Goal: Transaction & Acquisition: Download file/media

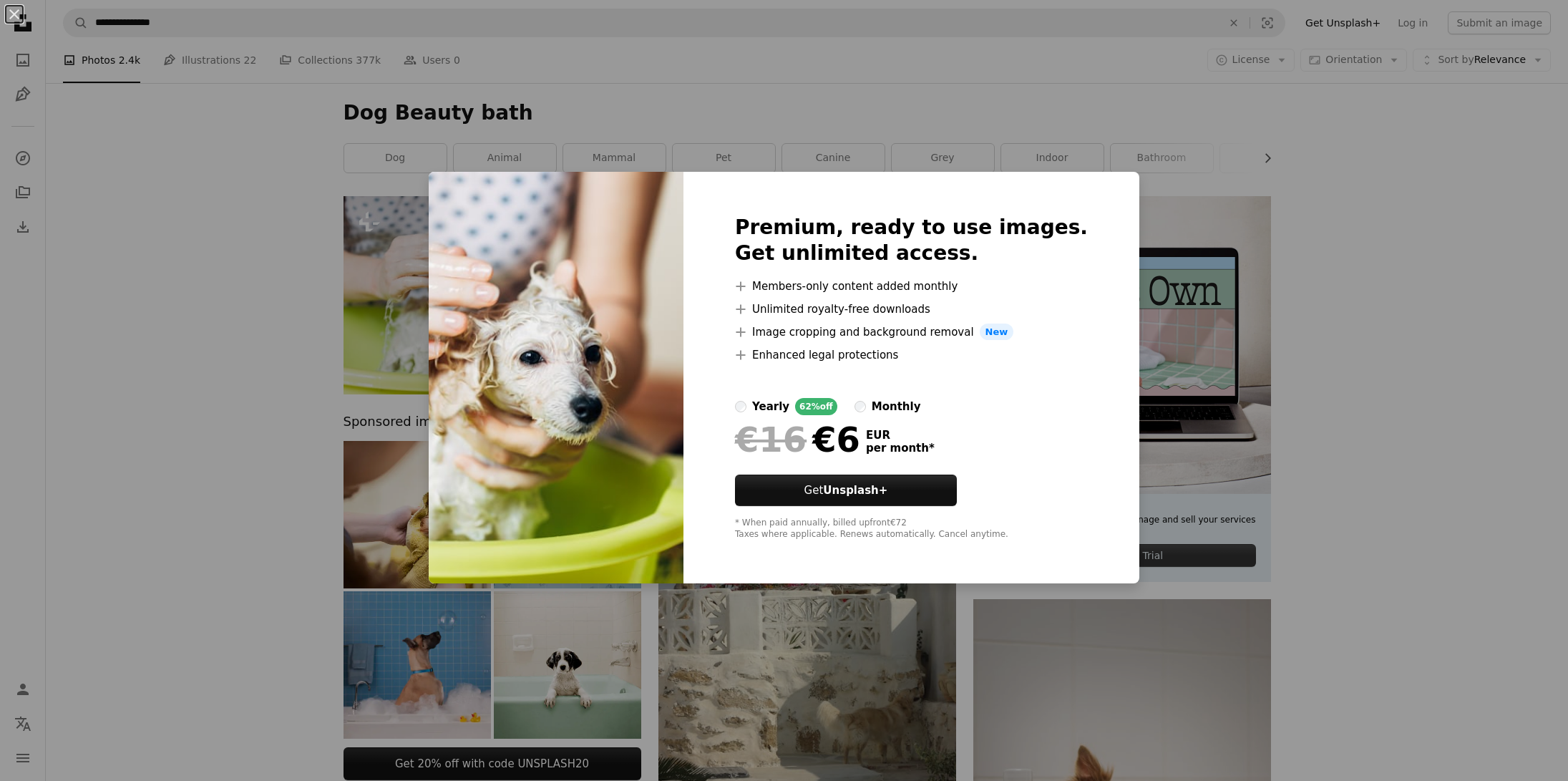
click at [1351, 355] on div "An X shape Premium, ready to use images. Get unlimited access. A plus sign Memb…" at bounding box center [784, 390] width 1568 height 781
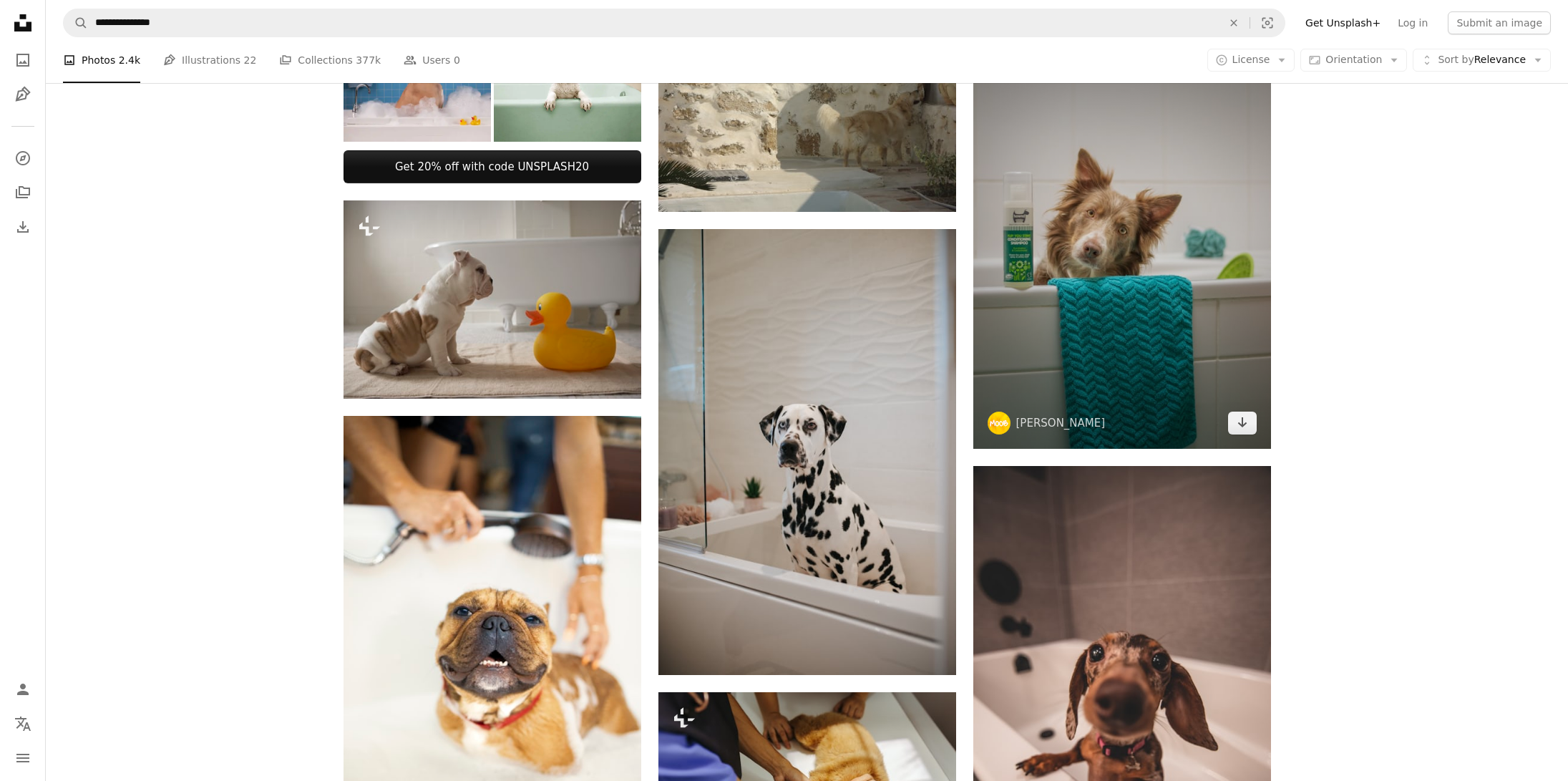
scroll to position [623, 0]
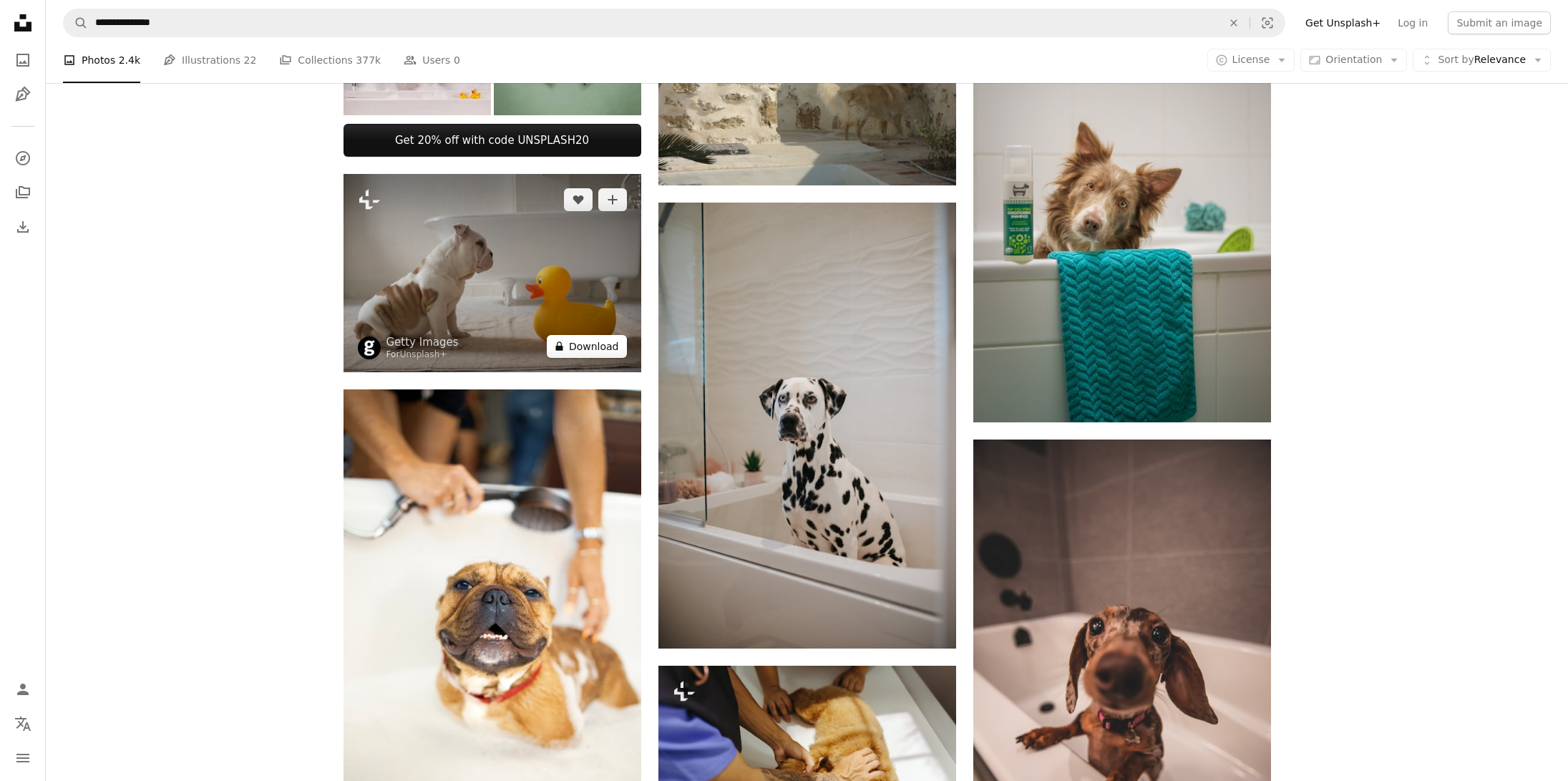
click at [578, 346] on button "A lock Download" at bounding box center [587, 346] width 80 height 23
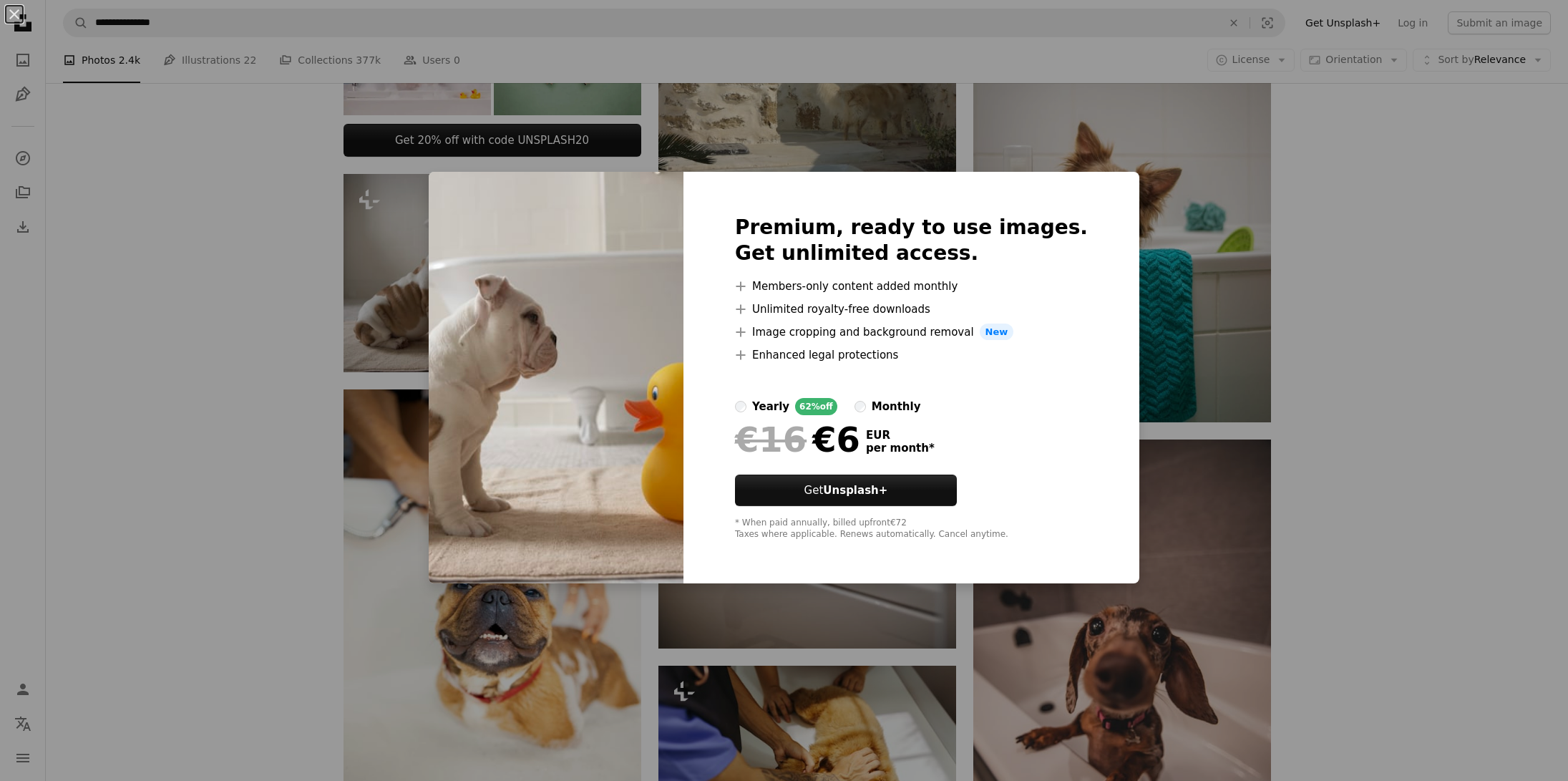
click at [1332, 192] on div "An X shape Premium, ready to use images. Get unlimited access. A plus sign Memb…" at bounding box center [784, 390] width 1568 height 781
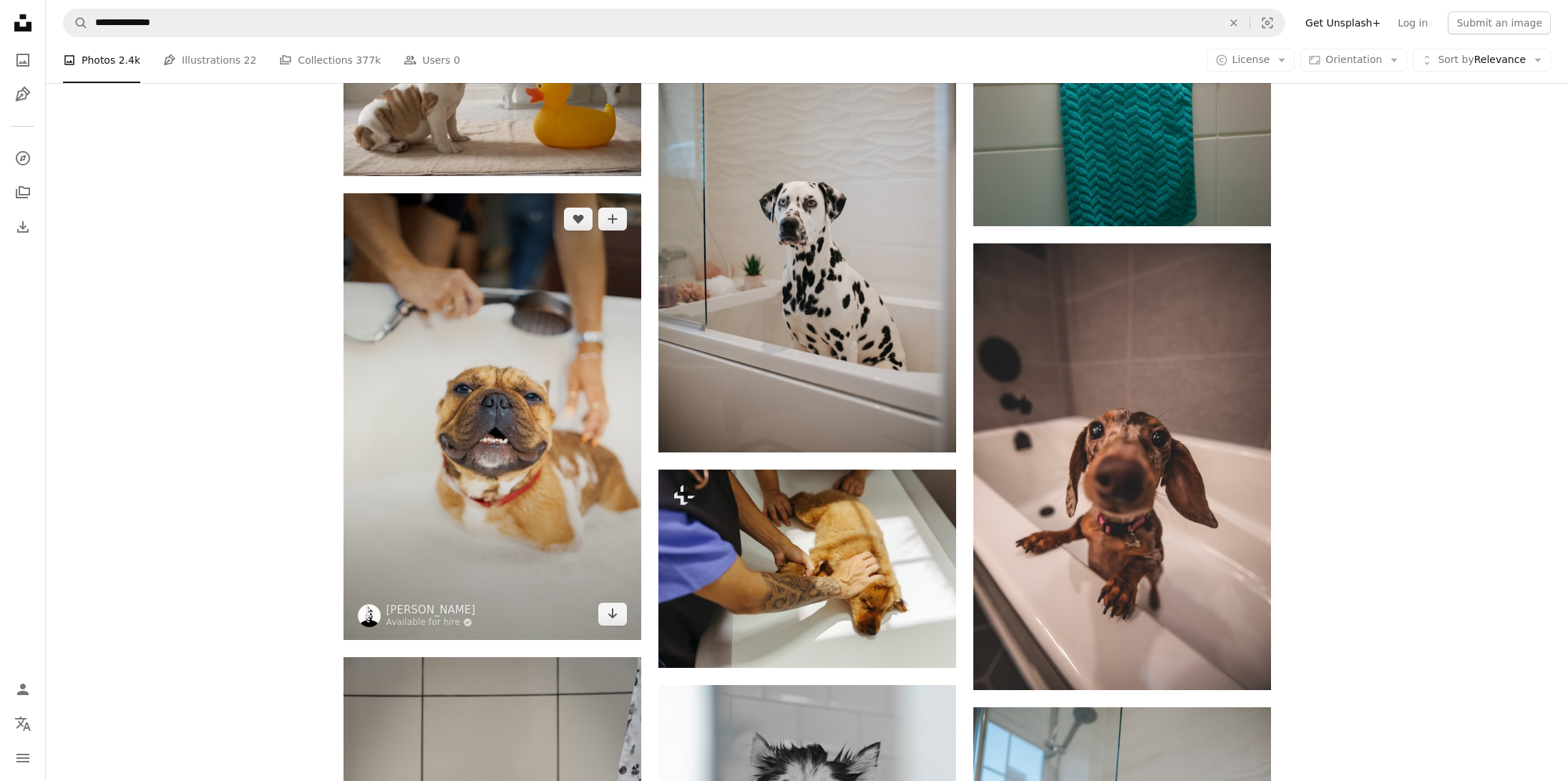
scroll to position [880, 0]
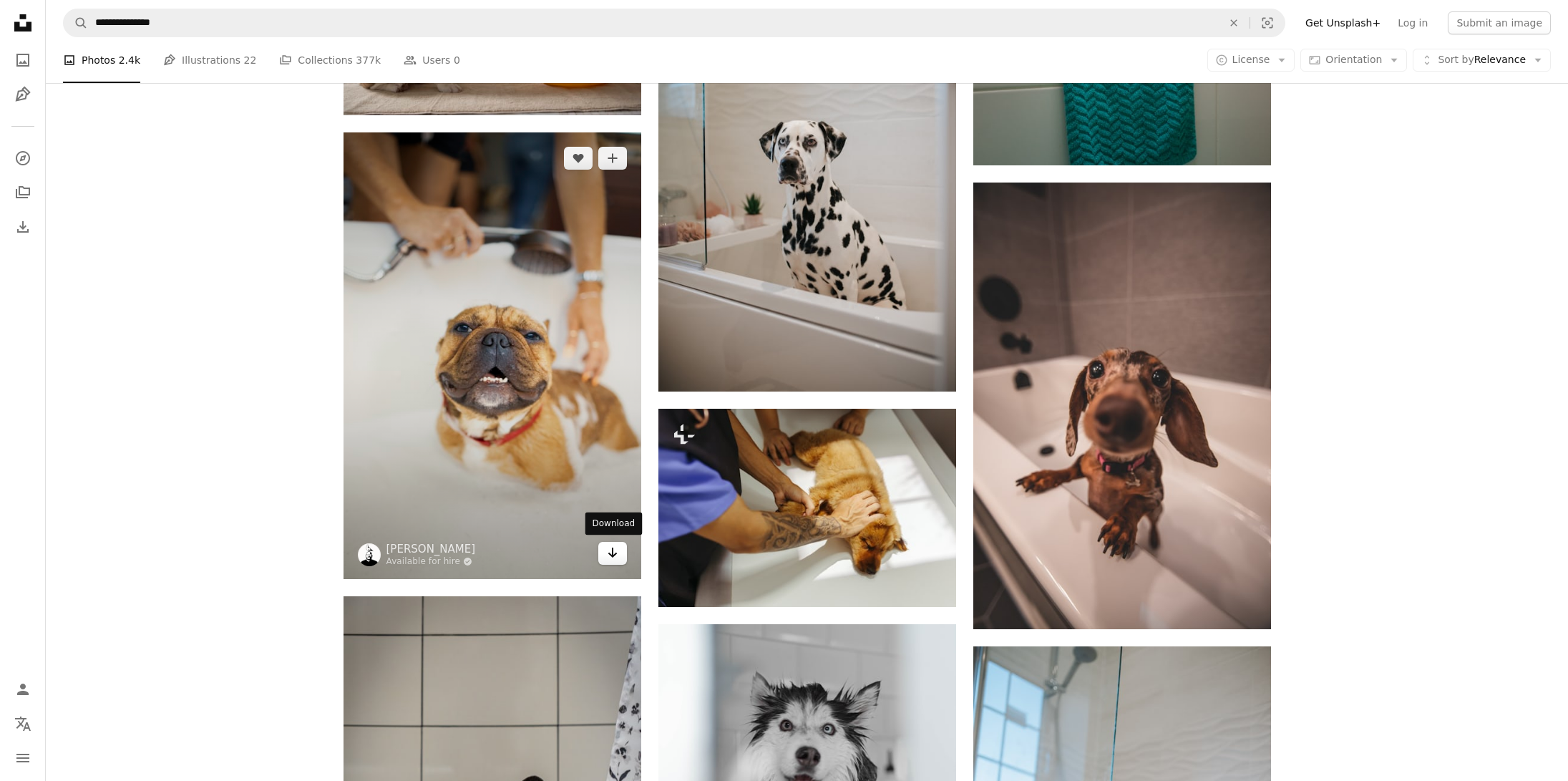
click at [604, 552] on link "Arrow pointing down" at bounding box center [612, 553] width 29 height 23
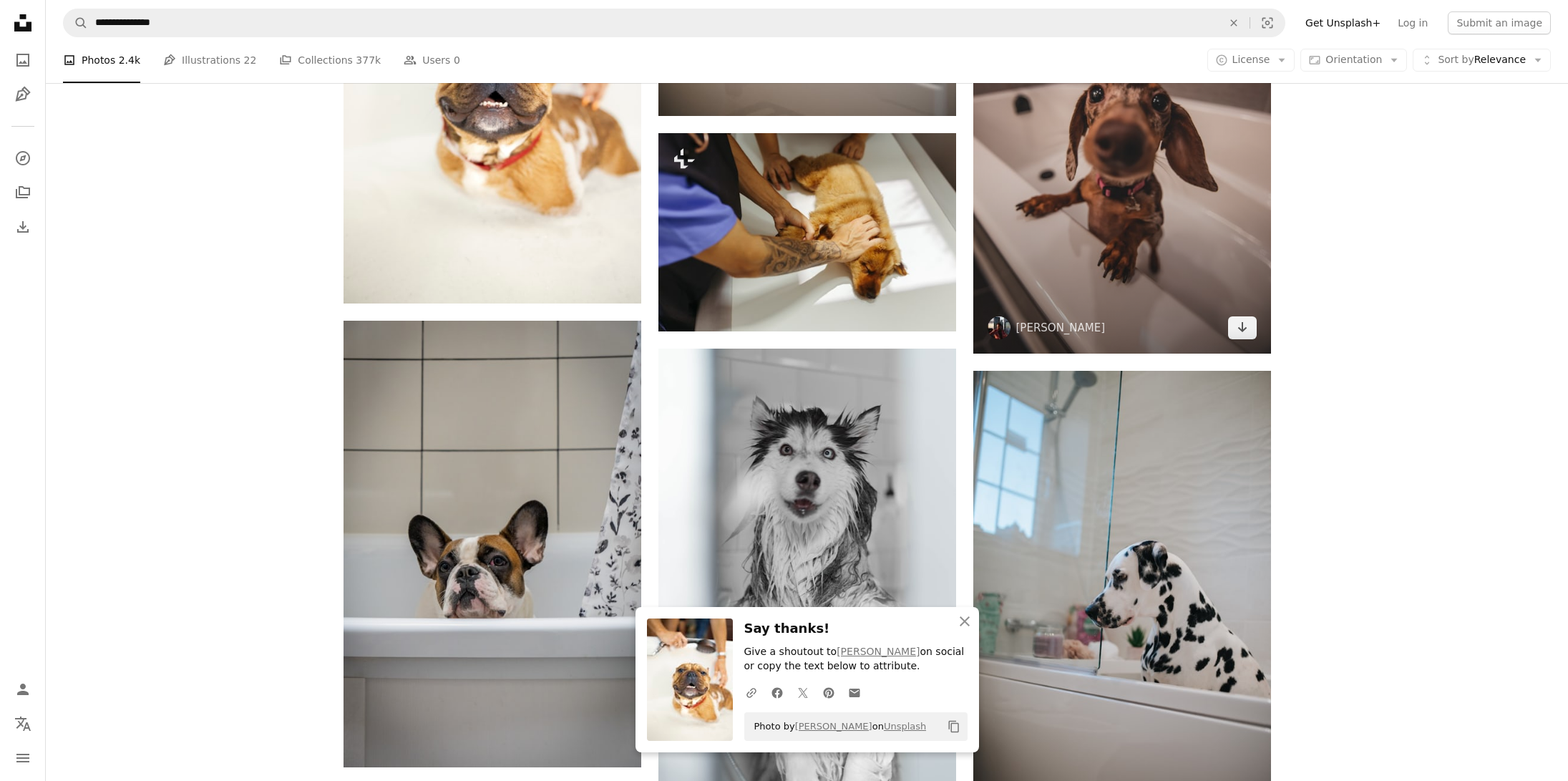
scroll to position [1334, 0]
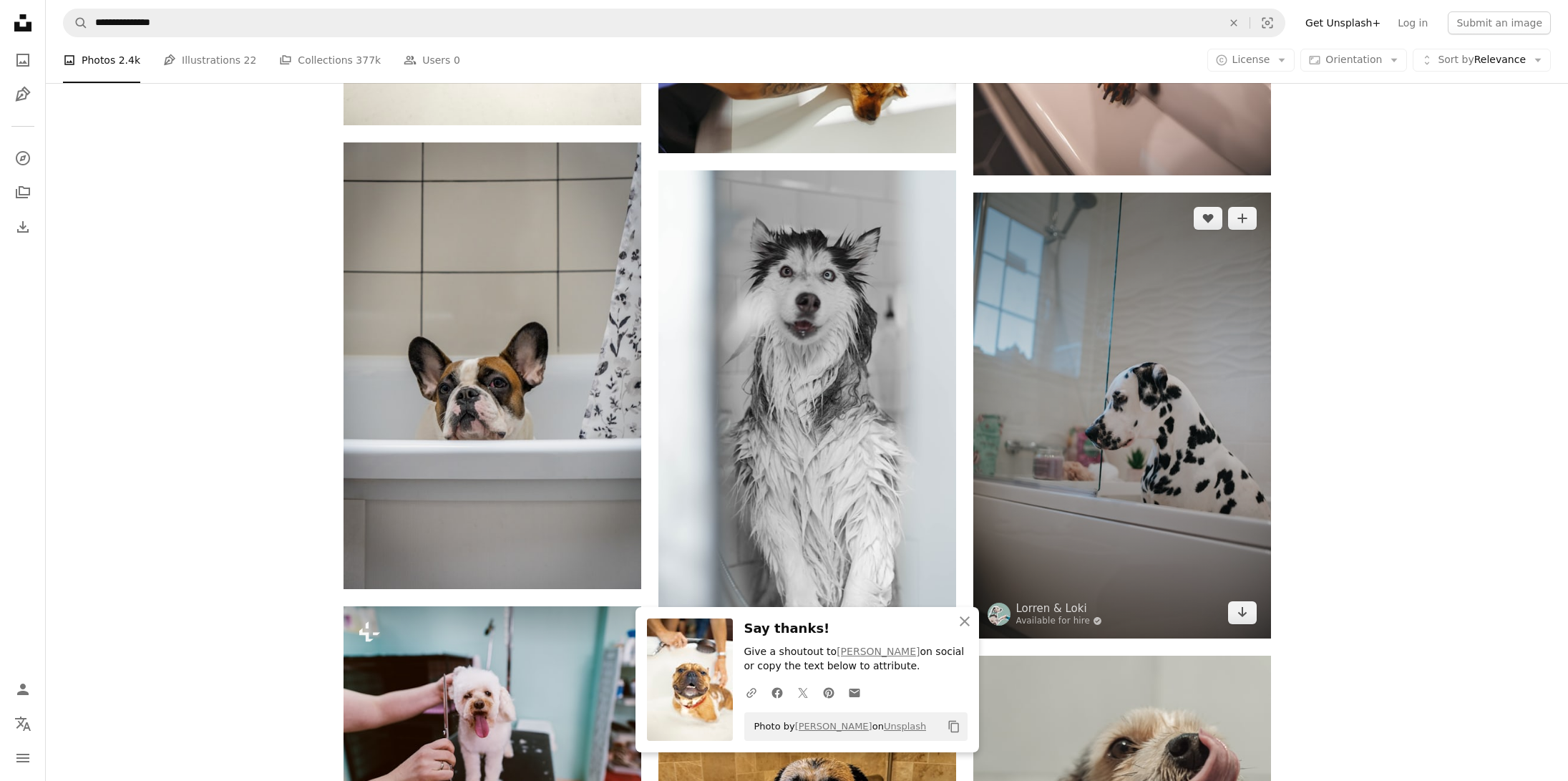
drag, startPoint x: 966, startPoint y: 618, endPoint x: 997, endPoint y: 622, distance: 31.3
click at [966, 618] on icon "An X shape" at bounding box center [964, 620] width 17 height 17
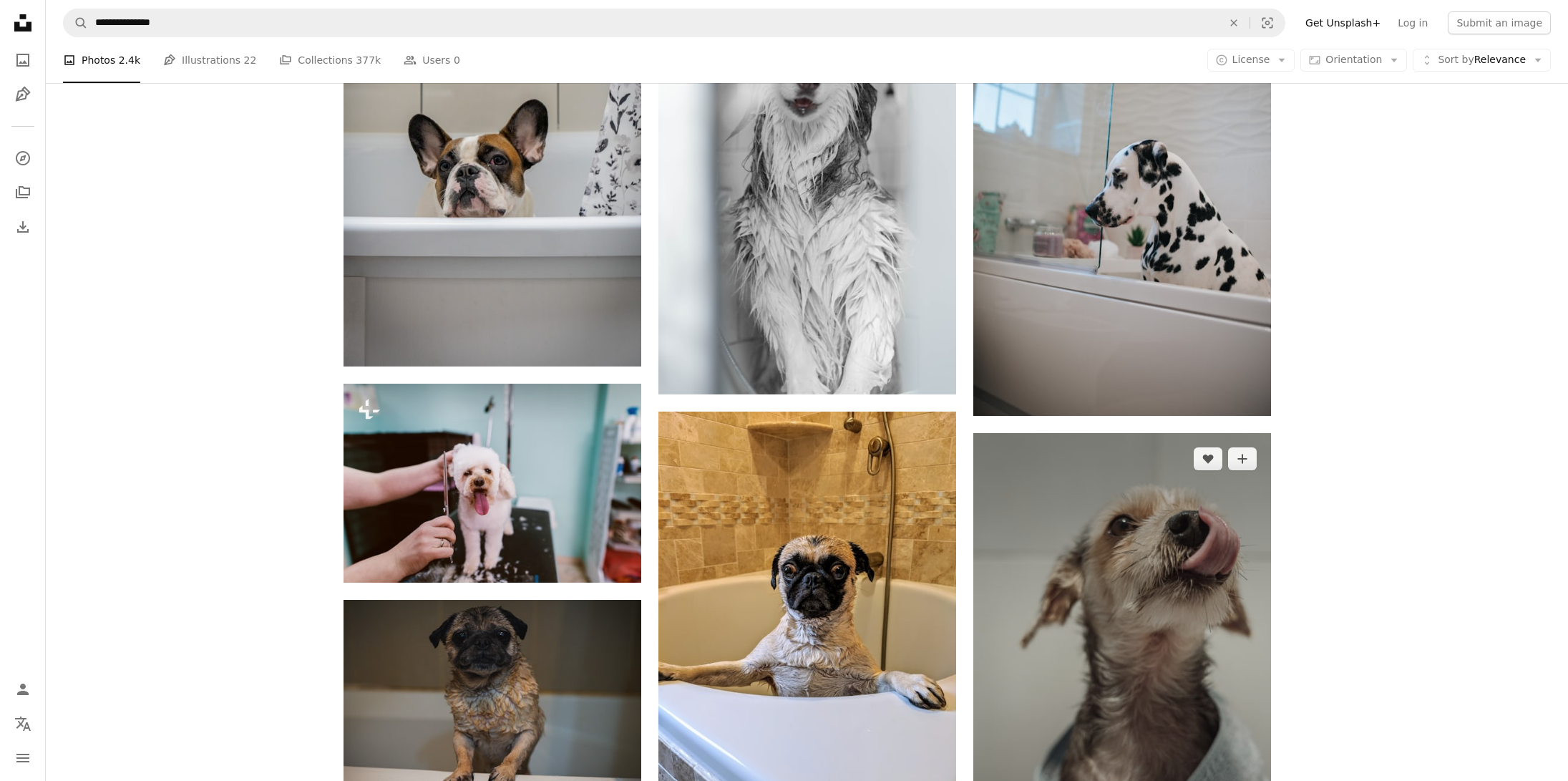
scroll to position [1725, 0]
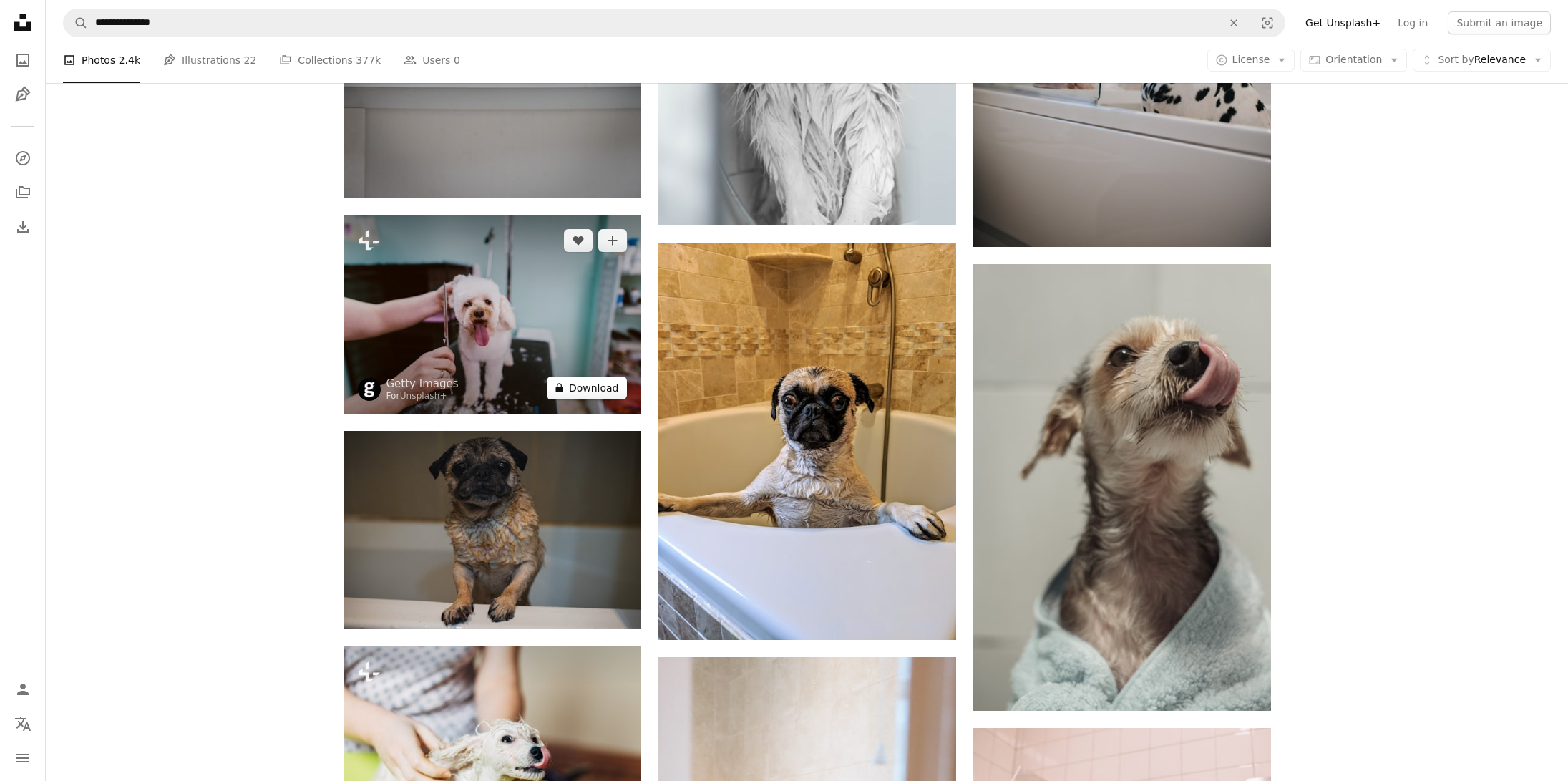
click at [594, 386] on button "A lock Download" at bounding box center [587, 387] width 80 height 23
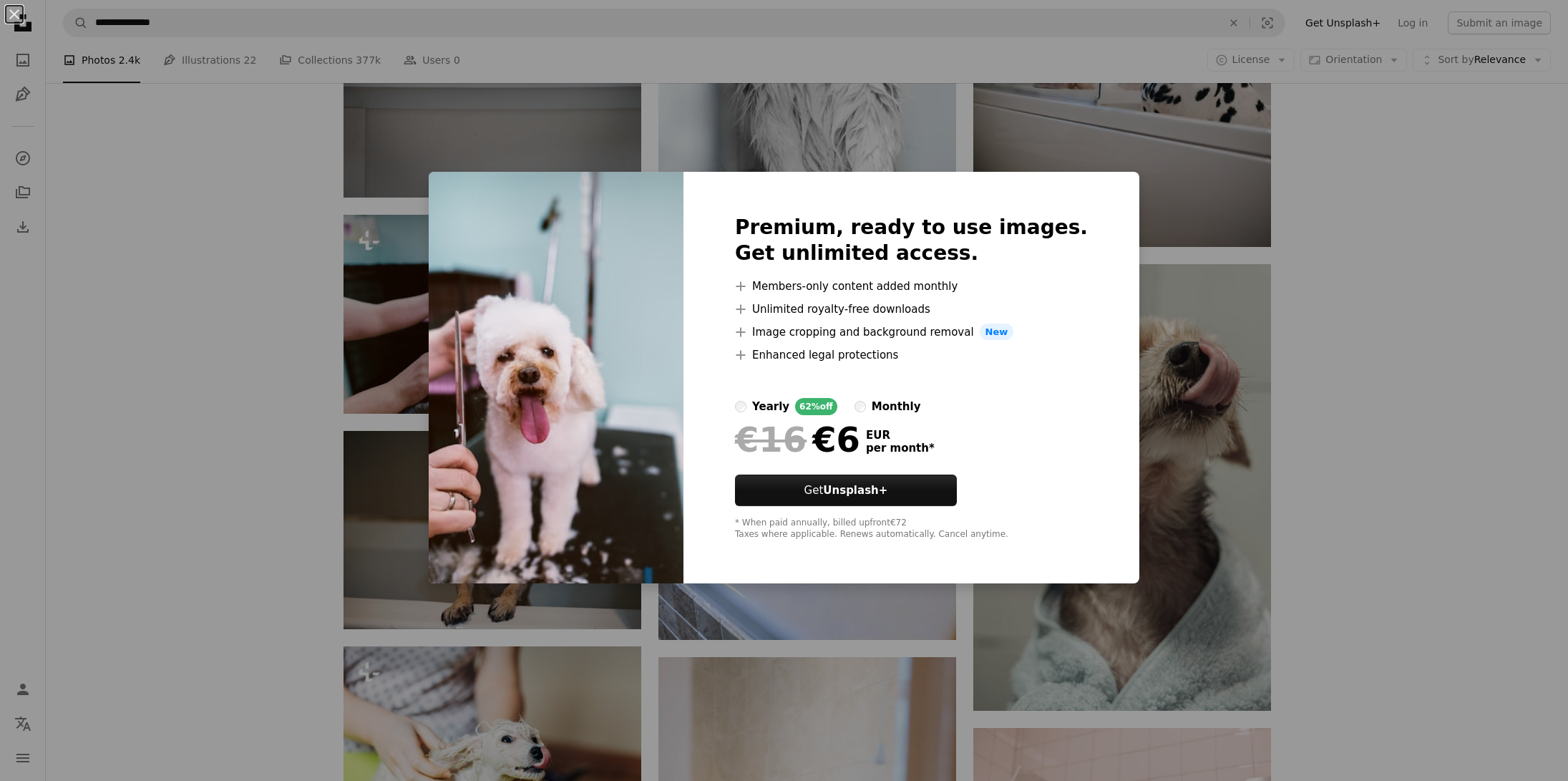
click at [1347, 319] on div "An X shape Premium, ready to use images. Get unlimited access. A plus sign Memb…" at bounding box center [784, 390] width 1568 height 781
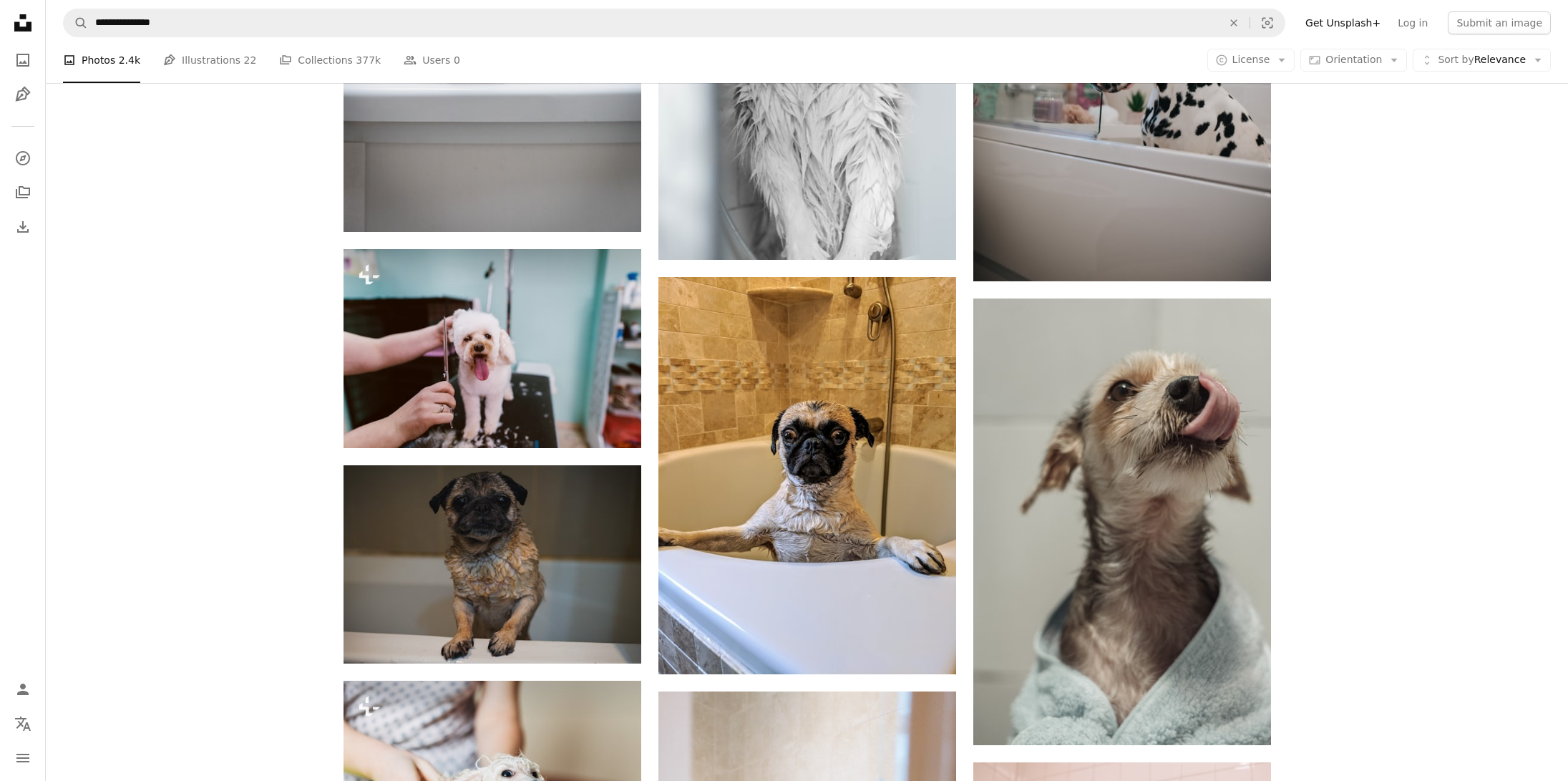
scroll to position [1691, 0]
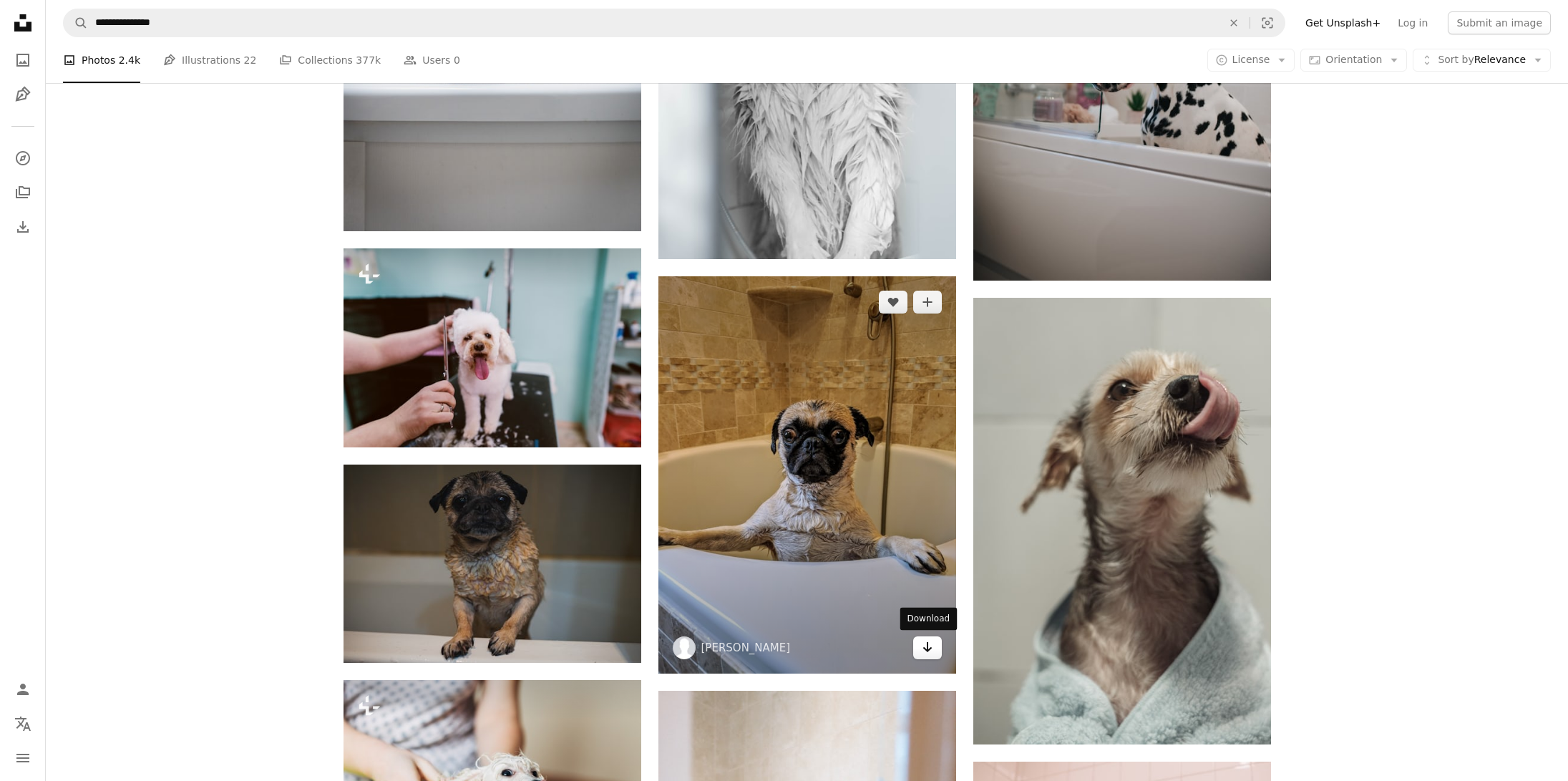
click at [922, 648] on icon "Arrow pointing down" at bounding box center [927, 646] width 12 height 17
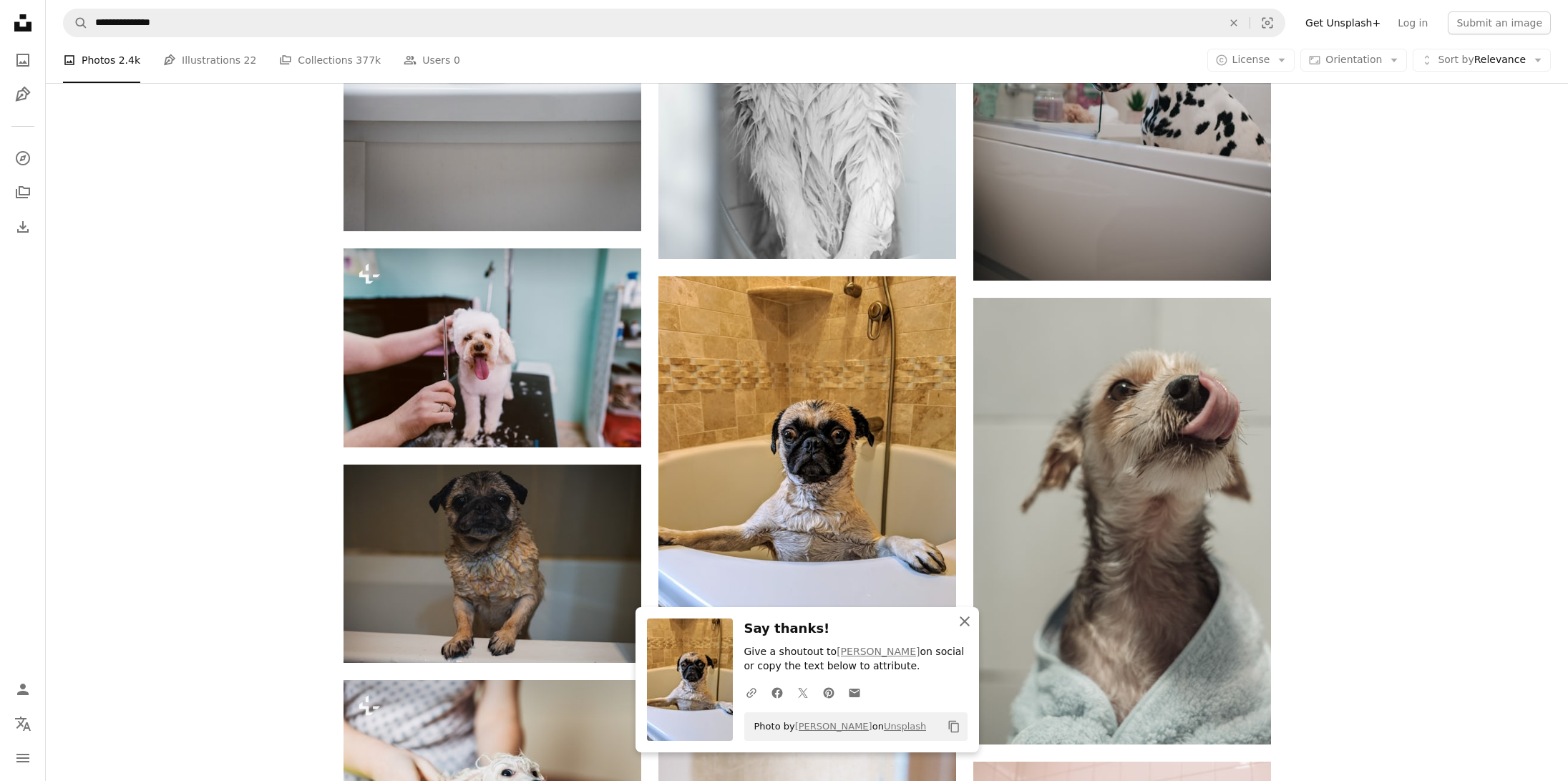
click at [963, 623] on icon "An X shape" at bounding box center [964, 620] width 17 height 17
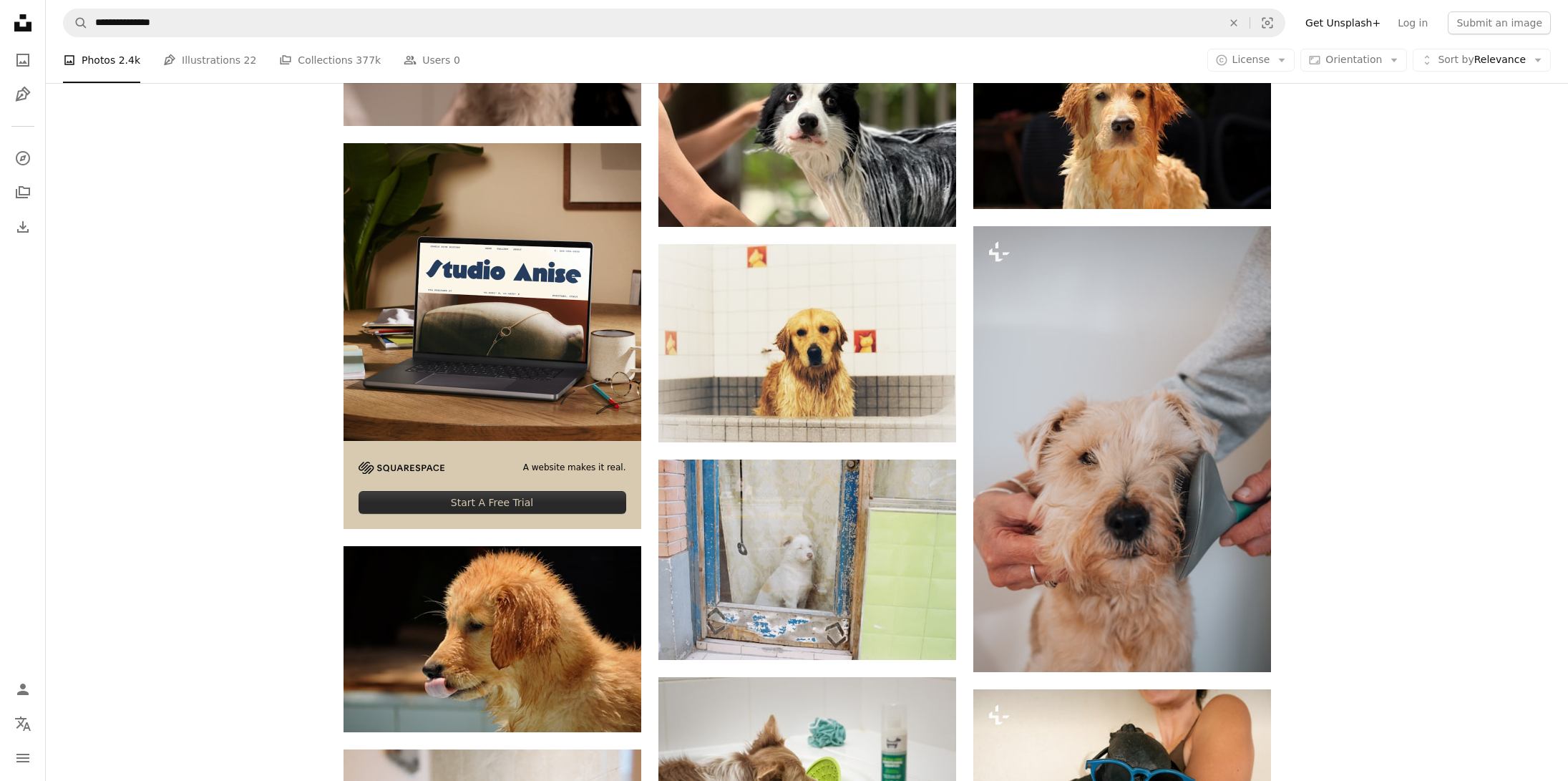
scroll to position [2845, 0]
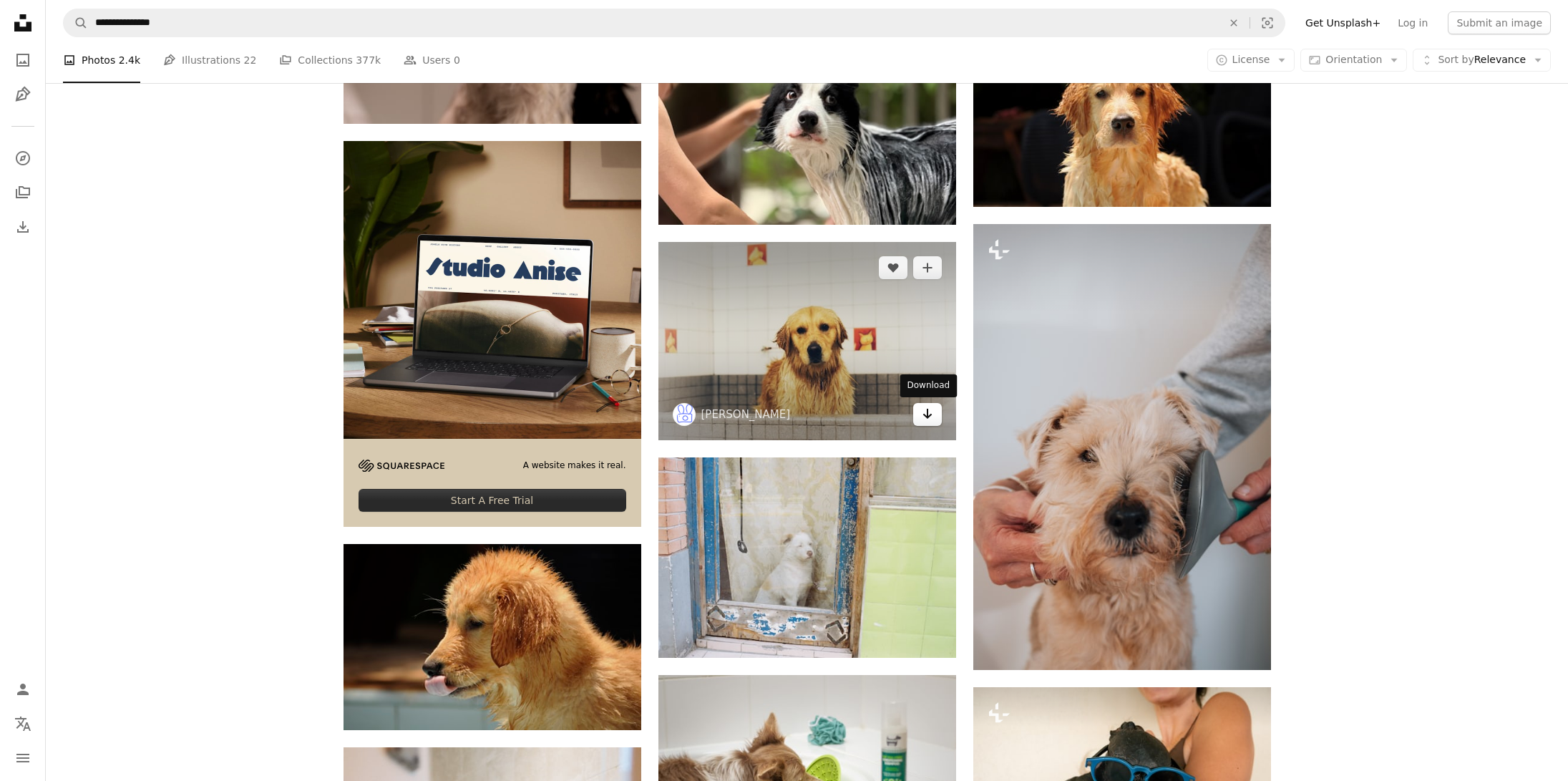
click at [927, 416] on icon "Download" at bounding box center [926, 414] width 9 height 10
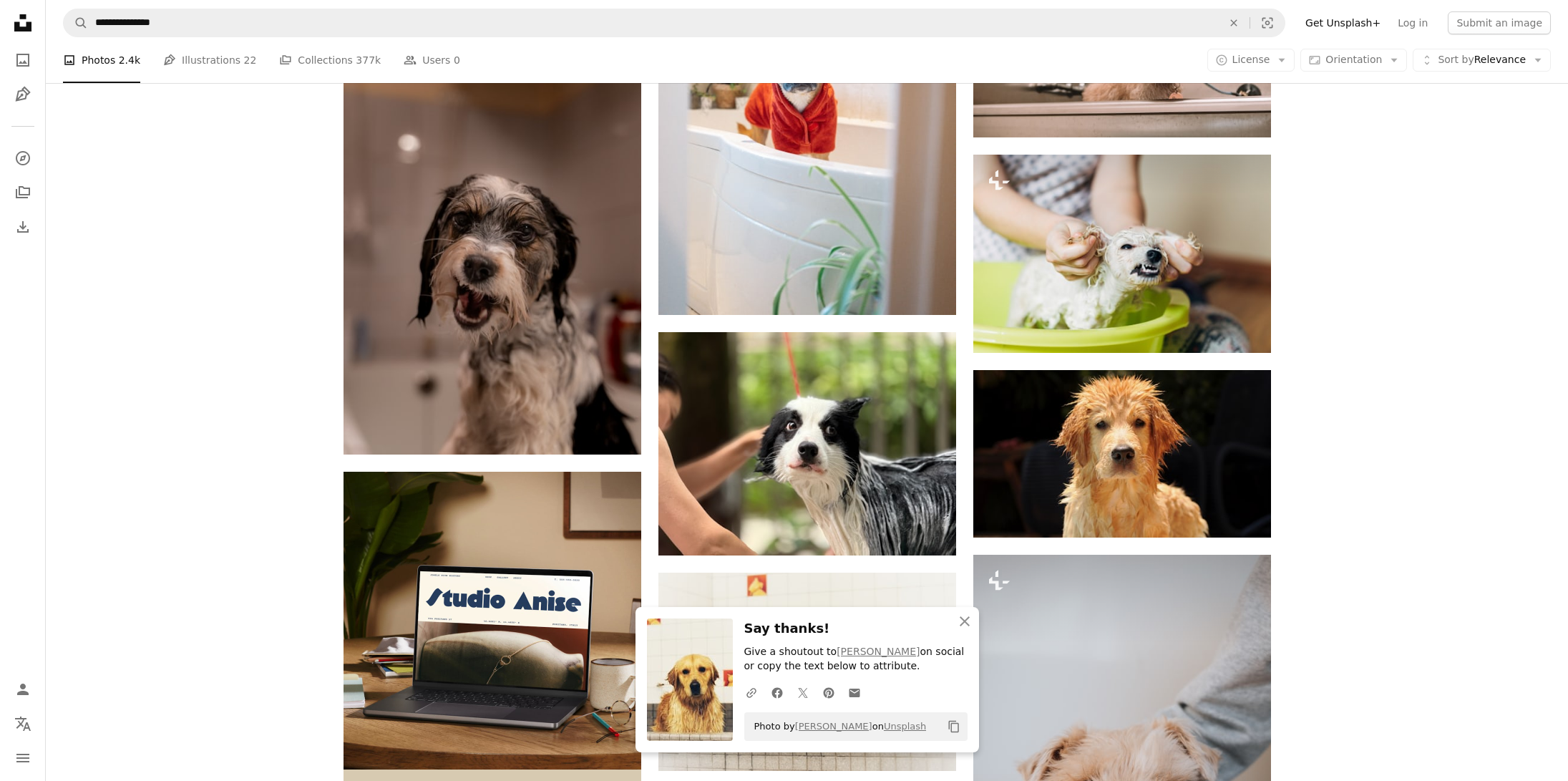
scroll to position [1593, 0]
